Goal: Transaction & Acquisition: Book appointment/travel/reservation

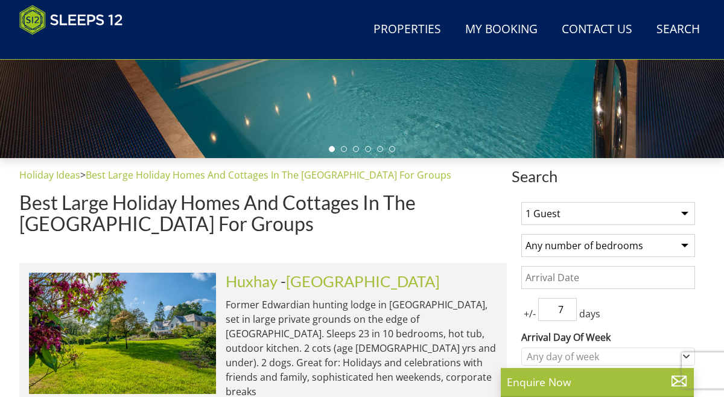
scroll to position [357, 0]
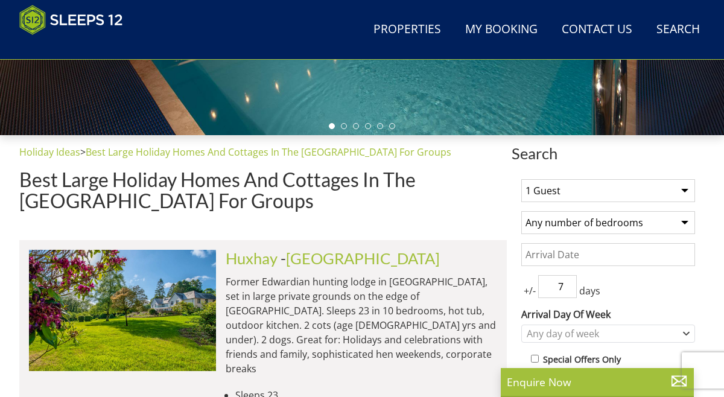
click at [686, 191] on select "1 Guest 2 Guests 3 Guests 4 Guests 5 Guests 6 Guests 7 Guests 8 Guests 9 Guests…" at bounding box center [608, 190] width 174 height 23
select select "12"
click at [521, 179] on select "1 Guest 2 Guests 3 Guests 4 Guests 5 Guests 6 Guests 7 Guests 8 Guests 9 Guests…" at bounding box center [608, 190] width 174 height 23
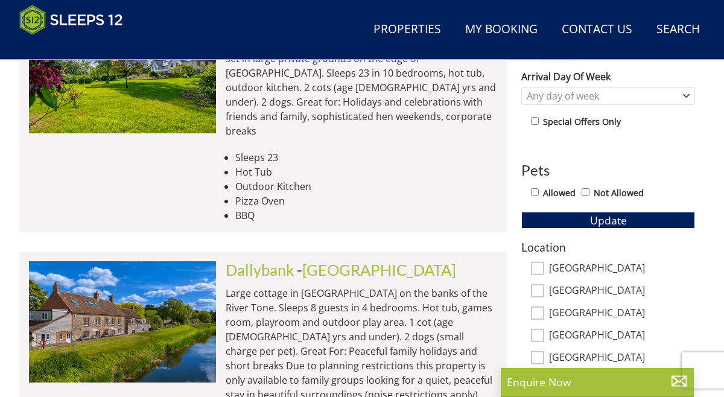
scroll to position [597, 0]
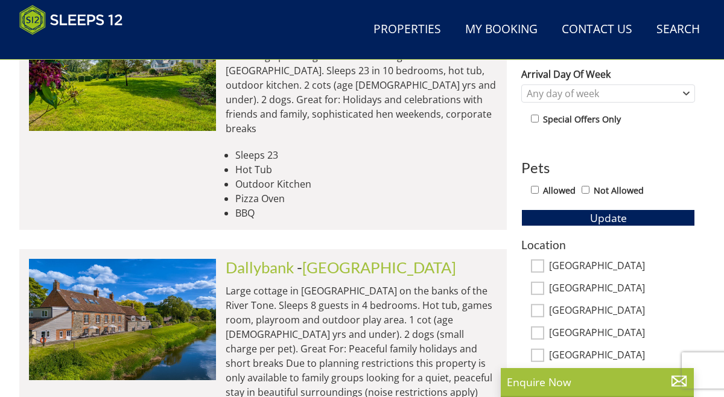
click at [534, 186] on input "Allowed" at bounding box center [535, 190] width 8 height 8
checkbox input "true"
click at [559, 219] on button "Update" at bounding box center [608, 217] width 174 height 17
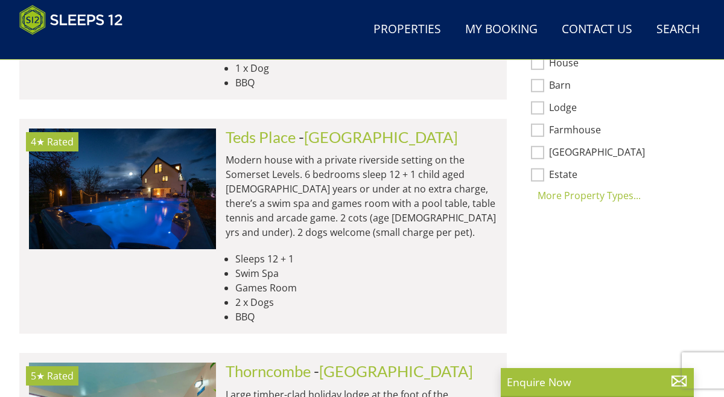
scroll to position [982, 0]
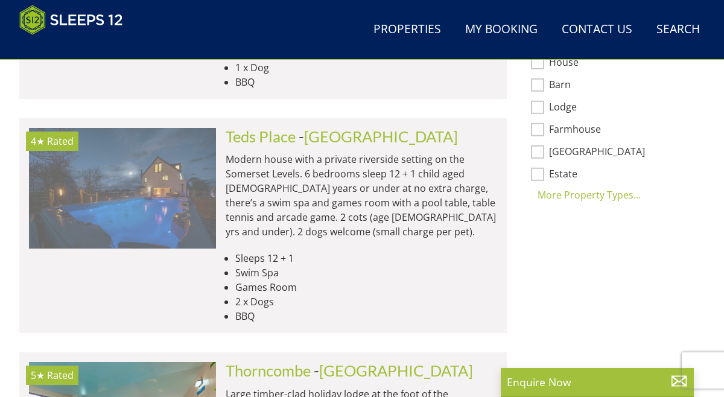
click at [201, 148] on img at bounding box center [122, 188] width 187 height 121
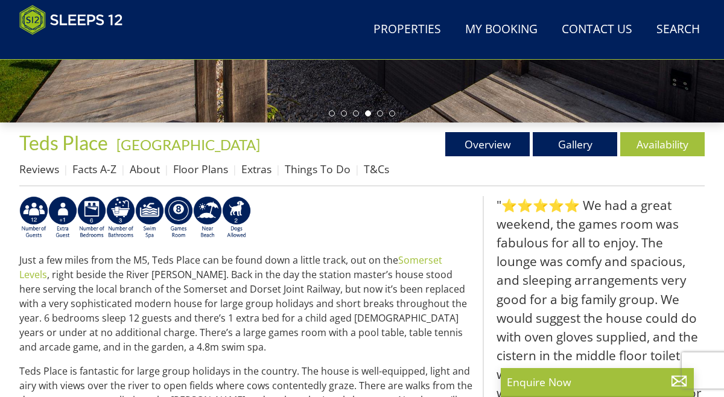
scroll to position [367, 0]
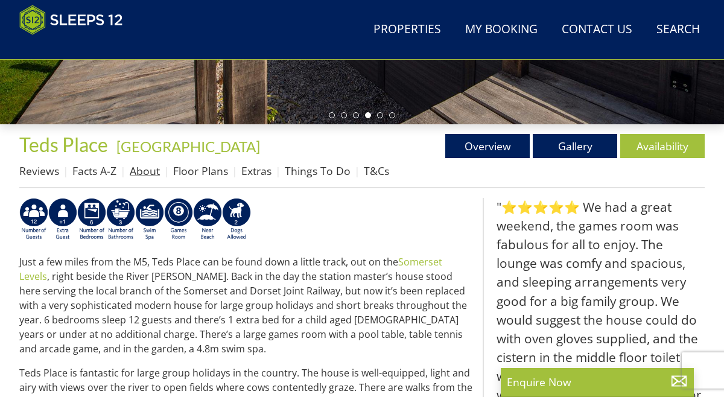
click at [139, 168] on link "About" at bounding box center [145, 171] width 30 height 14
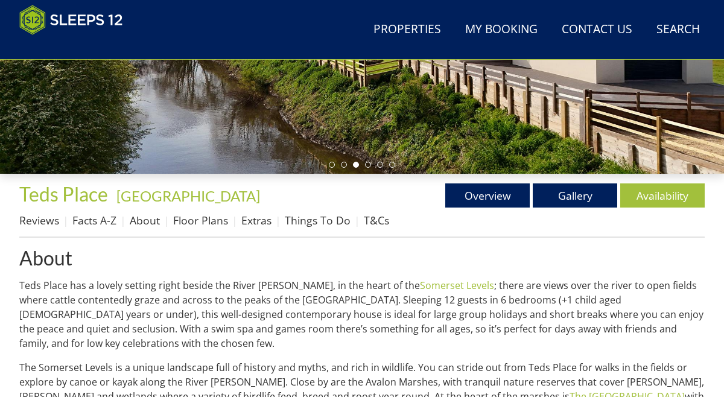
scroll to position [319, 0]
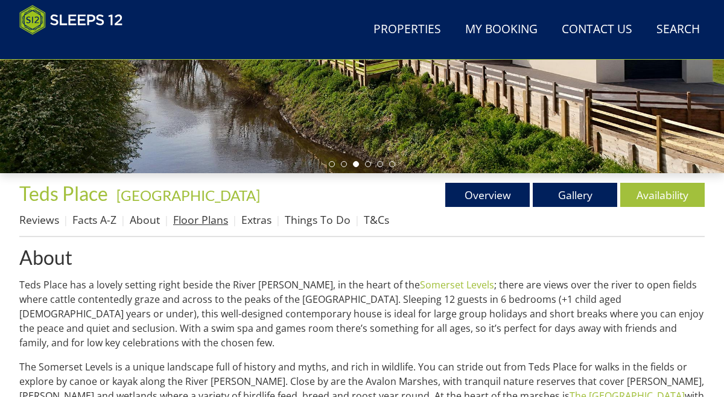
click at [213, 220] on link "Floor Plans" at bounding box center [200, 219] width 55 height 14
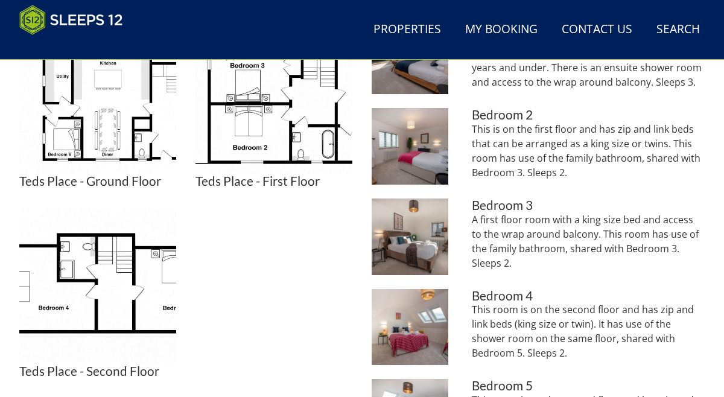
scroll to position [568, 0]
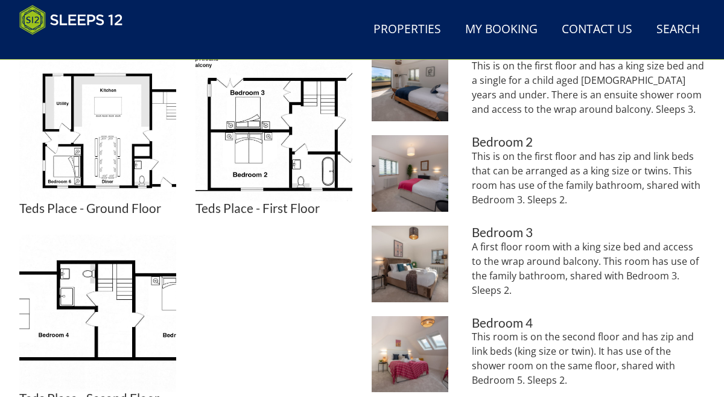
scroll to position [319, 0]
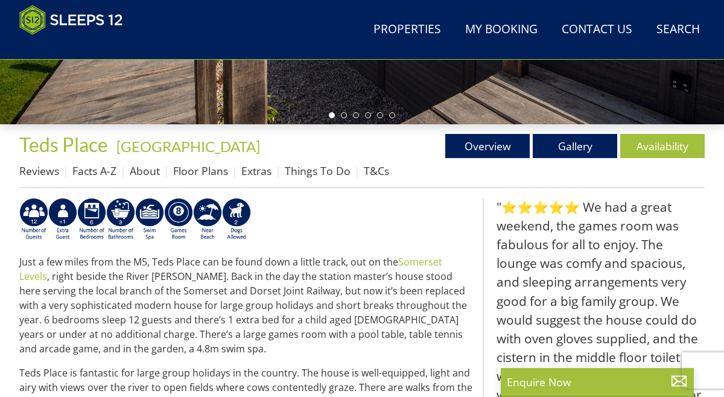
scroll to position [982, 0]
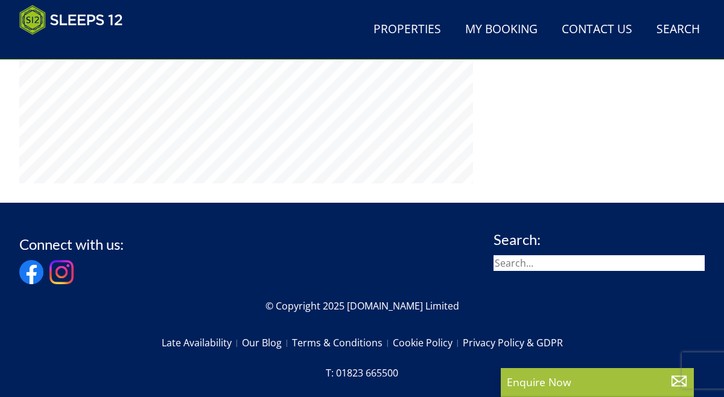
select select "12"
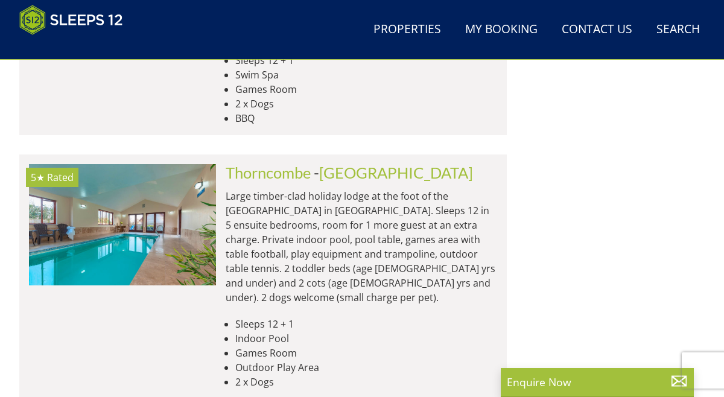
scroll to position [1183, 0]
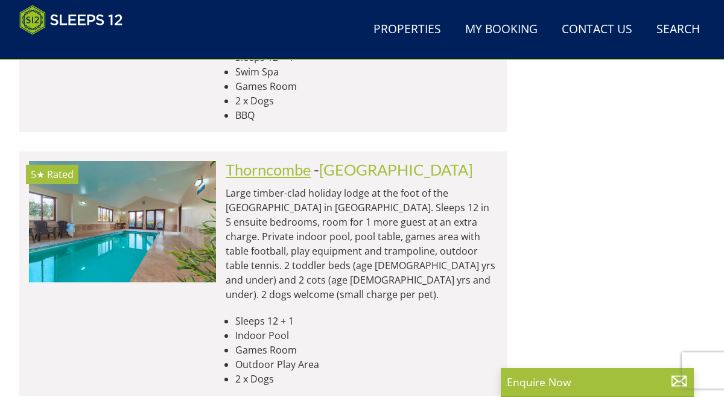
click at [275, 161] on link "Thorncombe" at bounding box center [268, 170] width 85 height 18
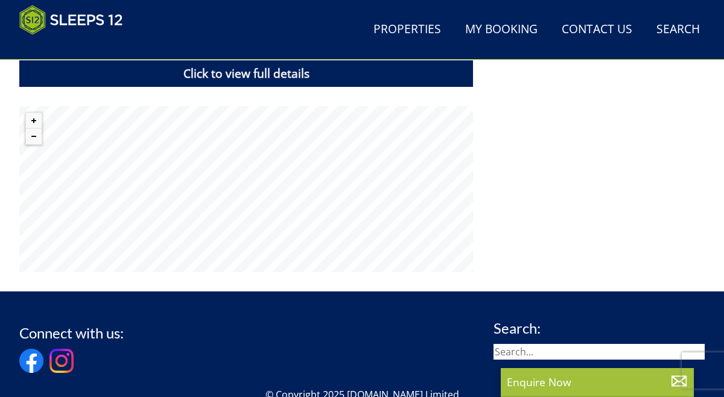
scroll to position [838, 0]
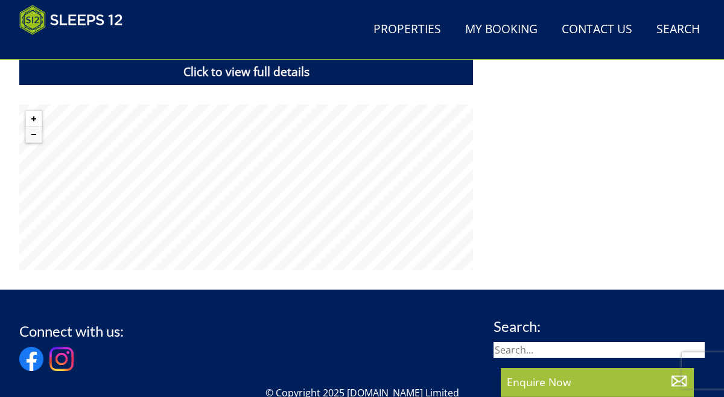
click at [34, 118] on button "Zoom in" at bounding box center [34, 119] width 16 height 16
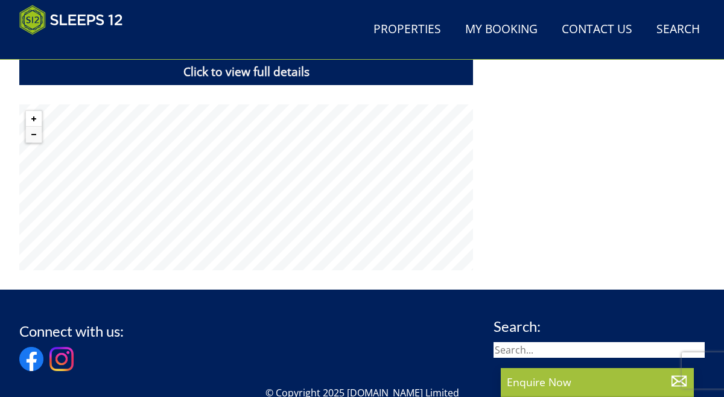
click at [34, 118] on button "Zoom in" at bounding box center [34, 119] width 16 height 16
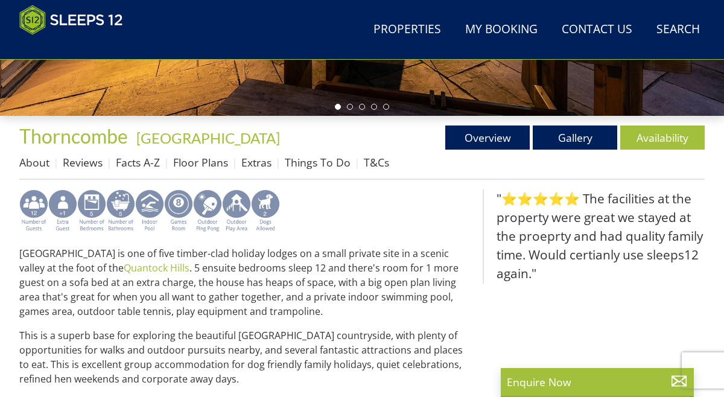
scroll to position [377, 0]
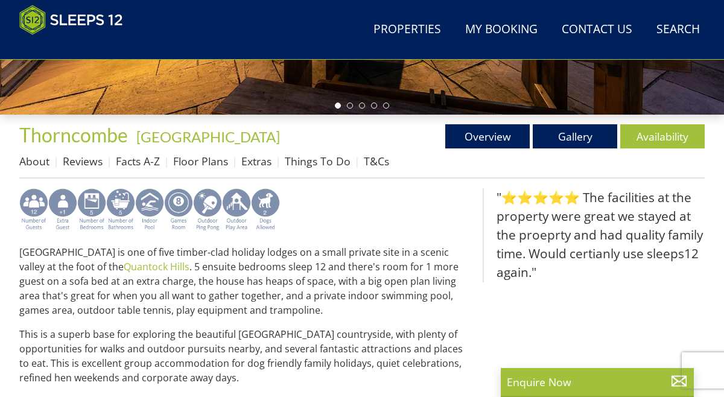
click at [150, 204] on img at bounding box center [149, 209] width 29 height 43
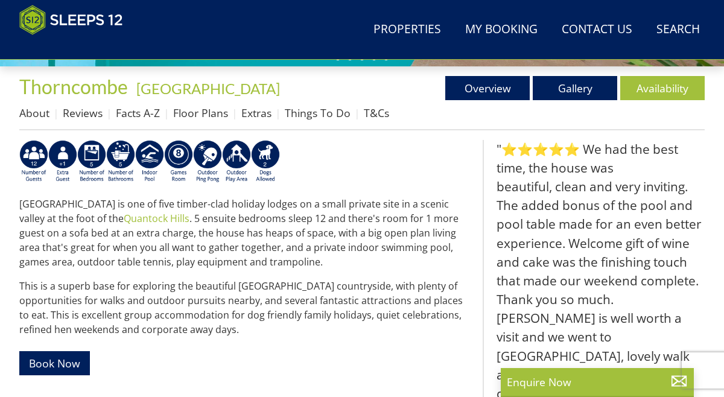
scroll to position [429, 0]
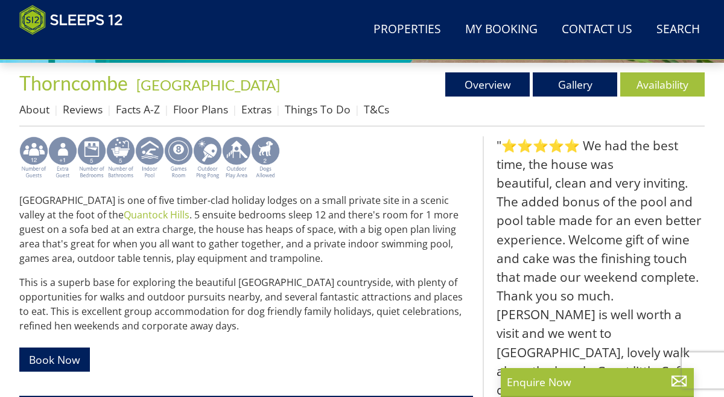
click at [234, 148] on img at bounding box center [236, 157] width 29 height 43
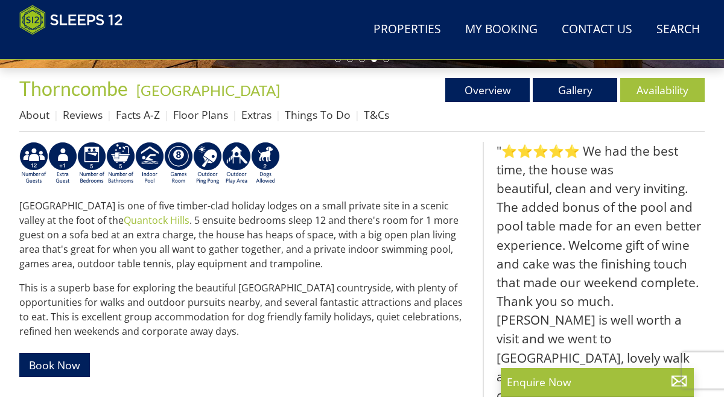
scroll to position [422, 0]
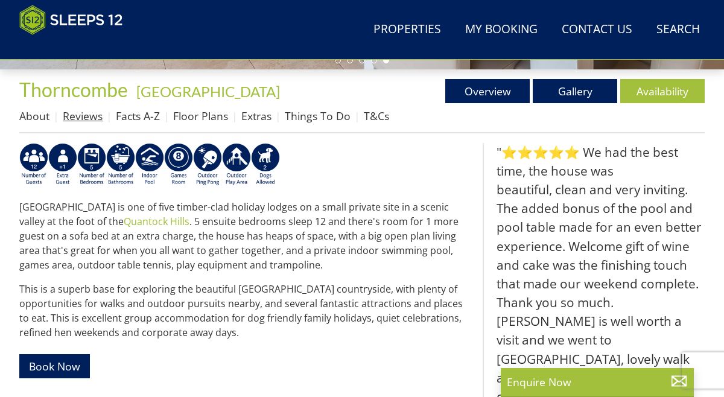
click at [81, 117] on link "Reviews" at bounding box center [83, 116] width 40 height 14
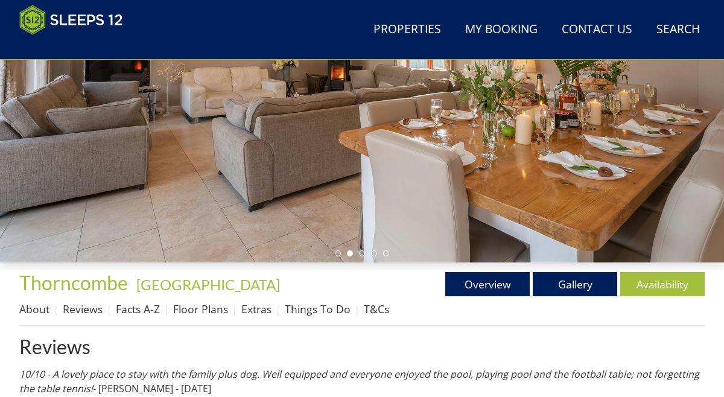
scroll to position [249, 0]
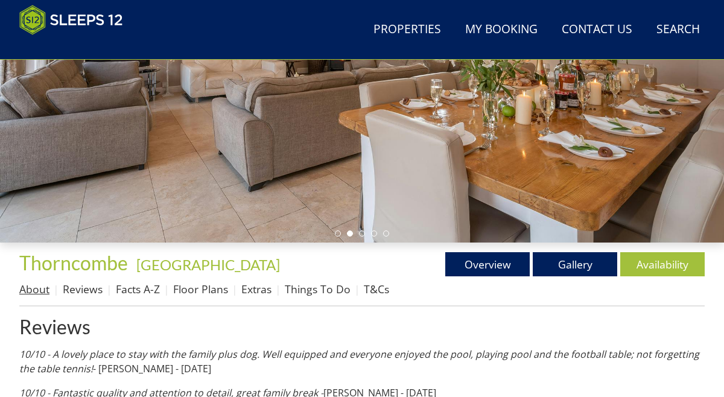
click at [38, 289] on link "About" at bounding box center [34, 289] width 30 height 14
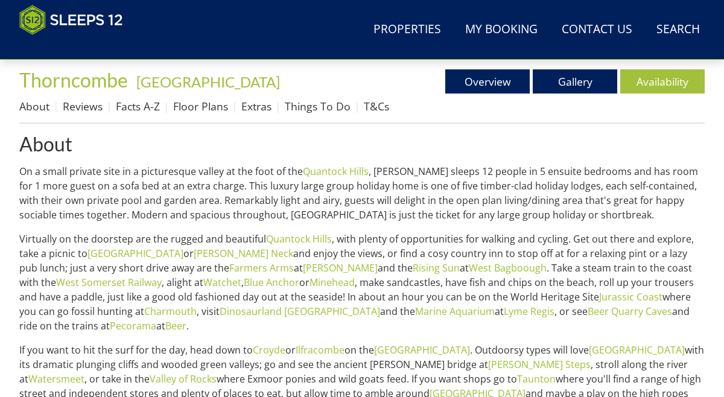
scroll to position [339, 0]
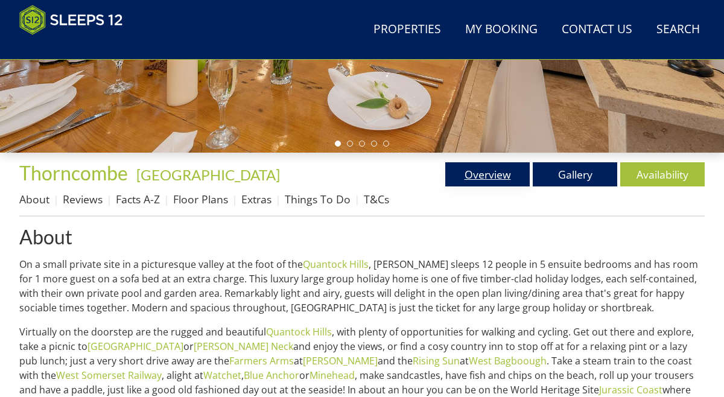
click at [489, 179] on link "Overview" at bounding box center [487, 174] width 84 height 24
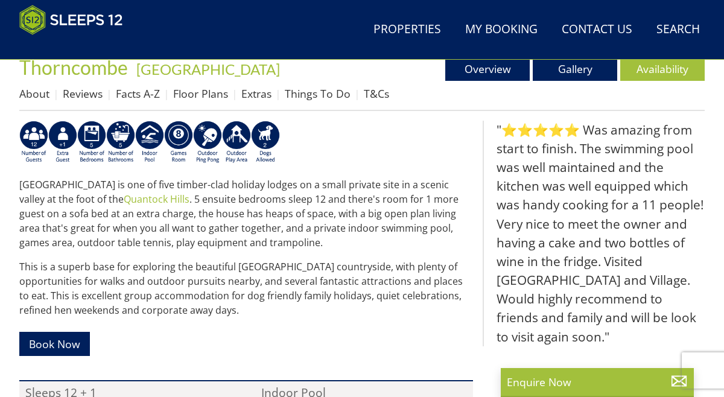
scroll to position [431, 0]
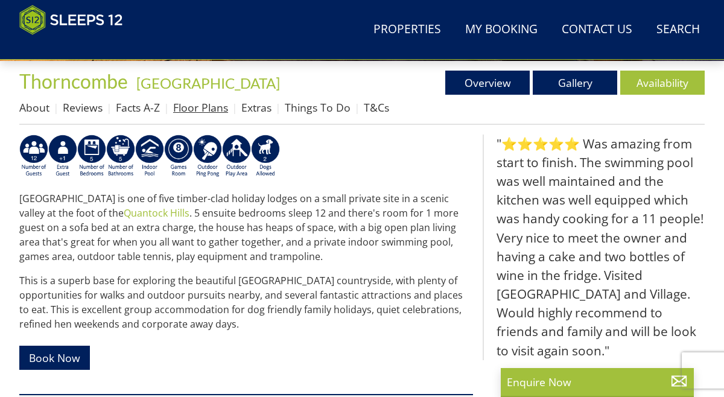
click at [189, 109] on link "Floor Plans" at bounding box center [200, 107] width 55 height 14
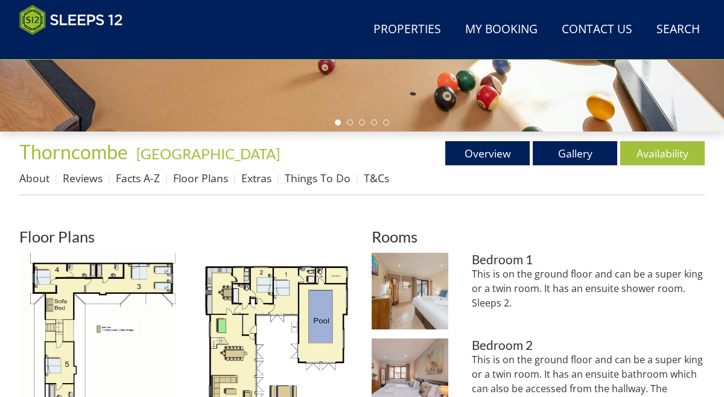
scroll to position [436, 0]
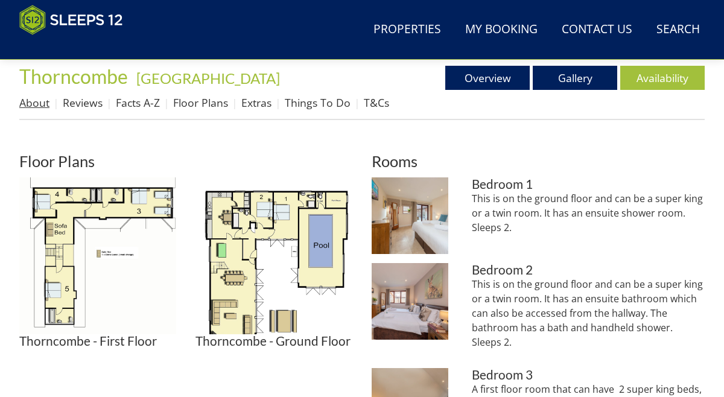
click at [37, 103] on link "About" at bounding box center [34, 102] width 30 height 14
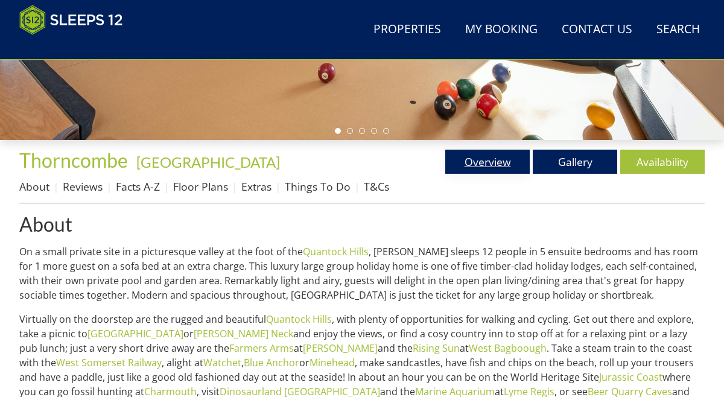
click at [475, 150] on link "Overview" at bounding box center [487, 162] width 84 height 24
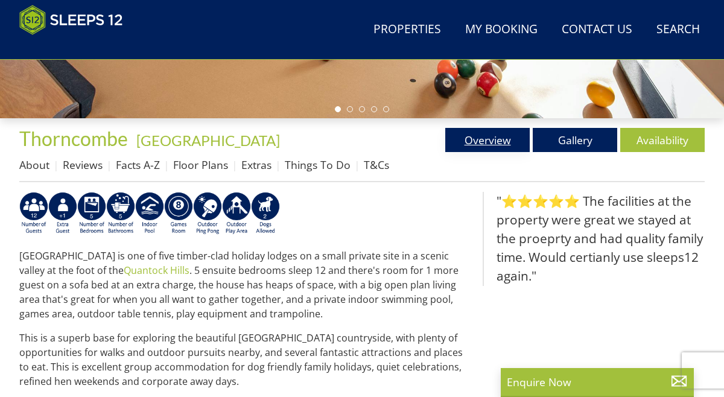
scroll to position [374, 0]
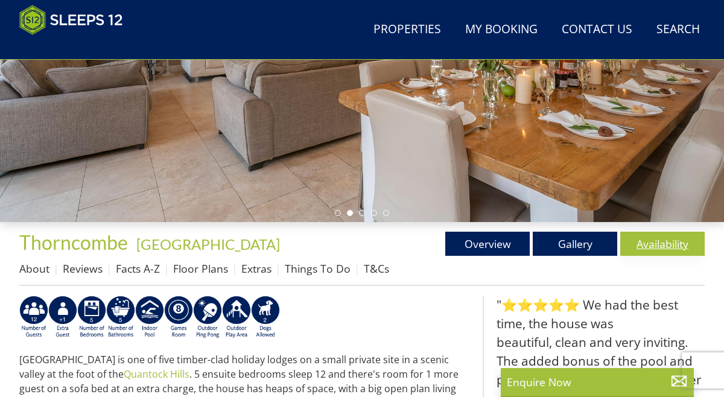
scroll to position [272, 0]
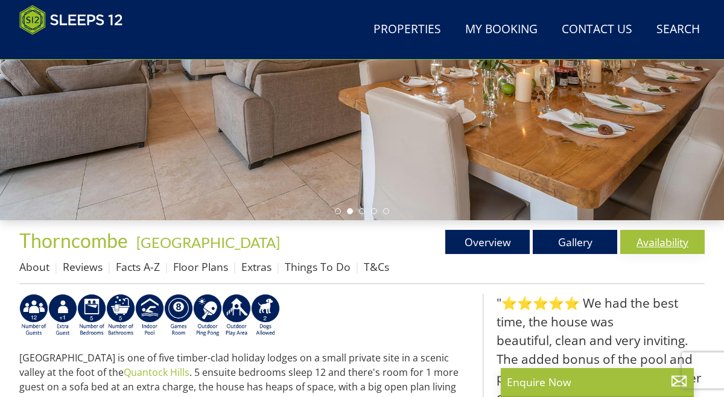
click at [673, 234] on link "Availability" at bounding box center [662, 242] width 84 height 24
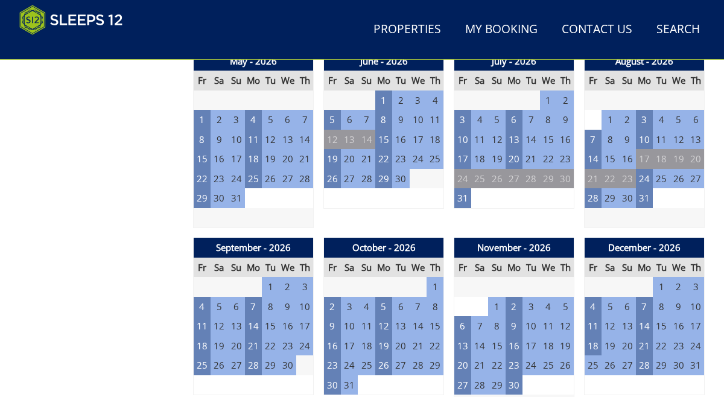
scroll to position [861, 0]
